Goal: Transaction & Acquisition: Purchase product/service

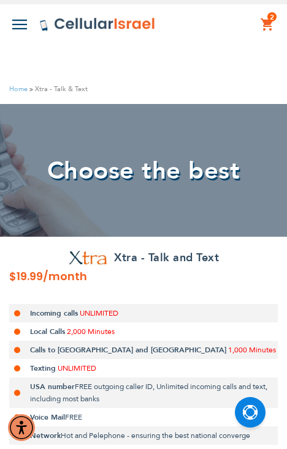
click at [268, 23] on link "2 2 items My Cart" at bounding box center [267, 24] width 15 height 15
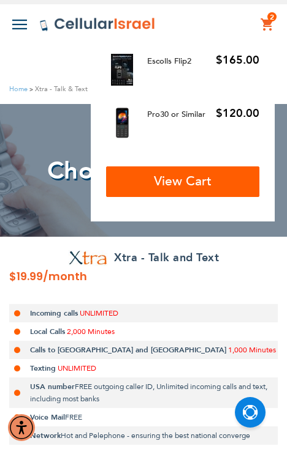
click at [206, 182] on span "View Cart" at bounding box center [183, 182] width 58 height 18
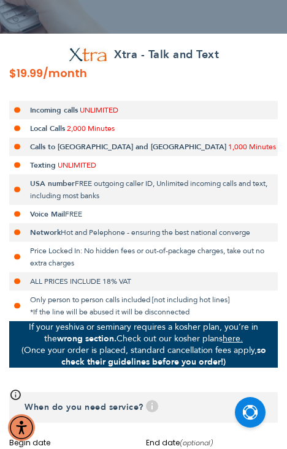
scroll to position [171, 0]
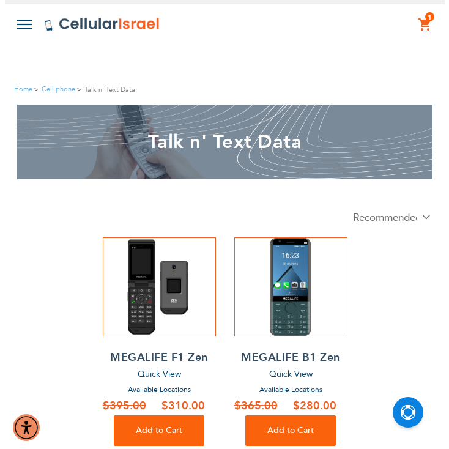
scroll to position [156, 0]
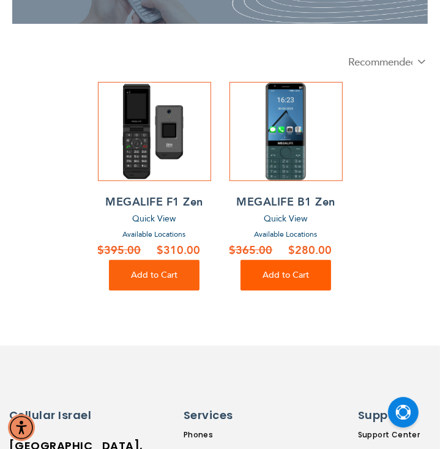
click at [283, 290] on button "Add to Cart" at bounding box center [286, 275] width 91 height 31
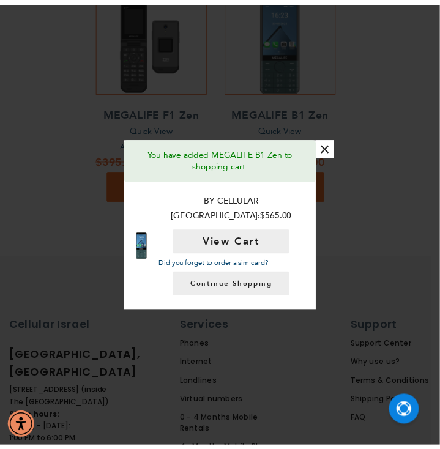
scroll to position [262, 0]
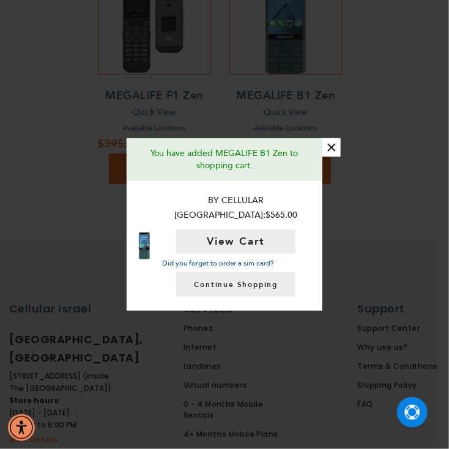
click at [336, 152] on button "×" at bounding box center [332, 147] width 18 height 18
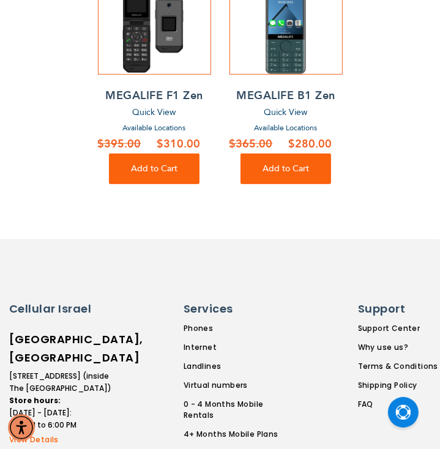
click at [294, 96] on h2 "MEGALIFE B1 Zen" at bounding box center [286, 96] width 113 height 18
